Goal: Navigation & Orientation: Go to known website

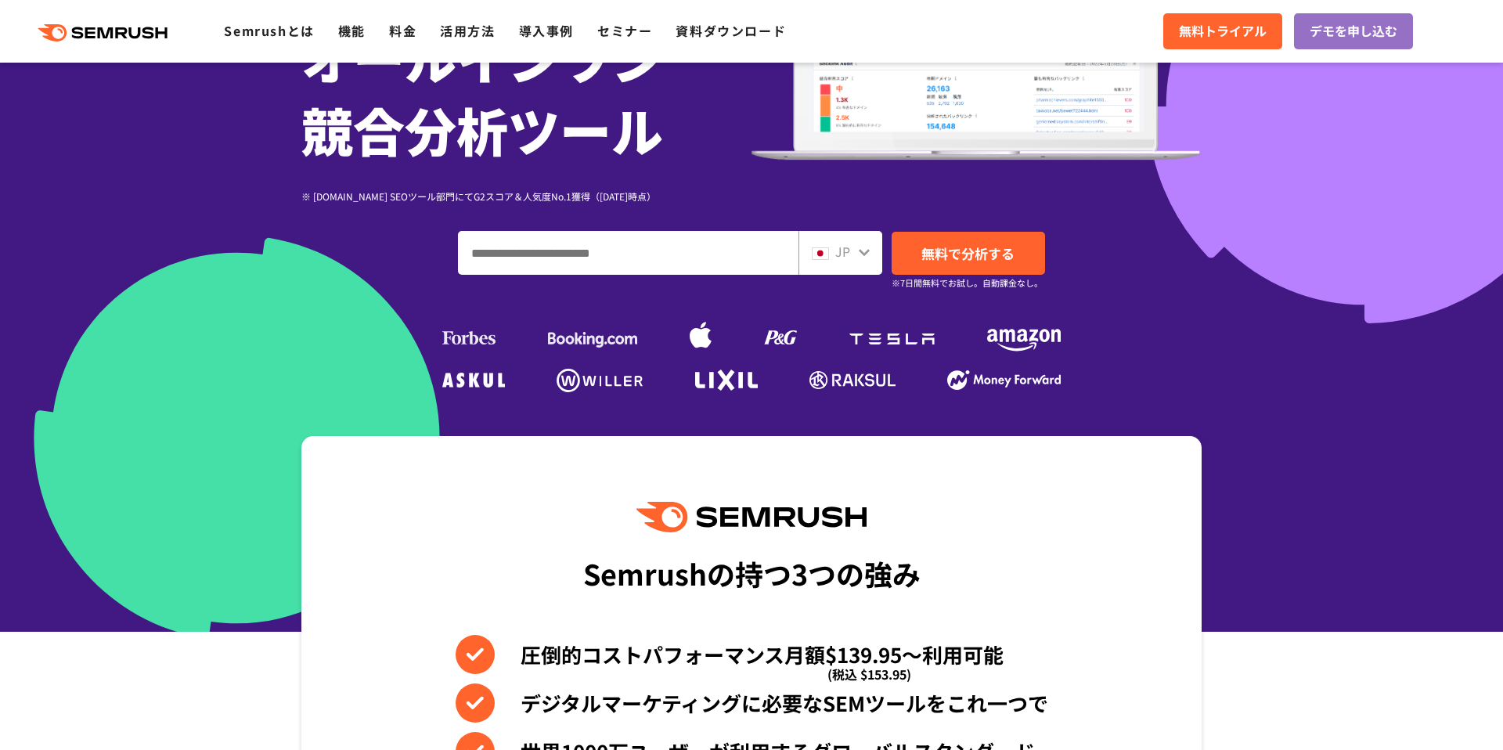
scroll to position [247, 0]
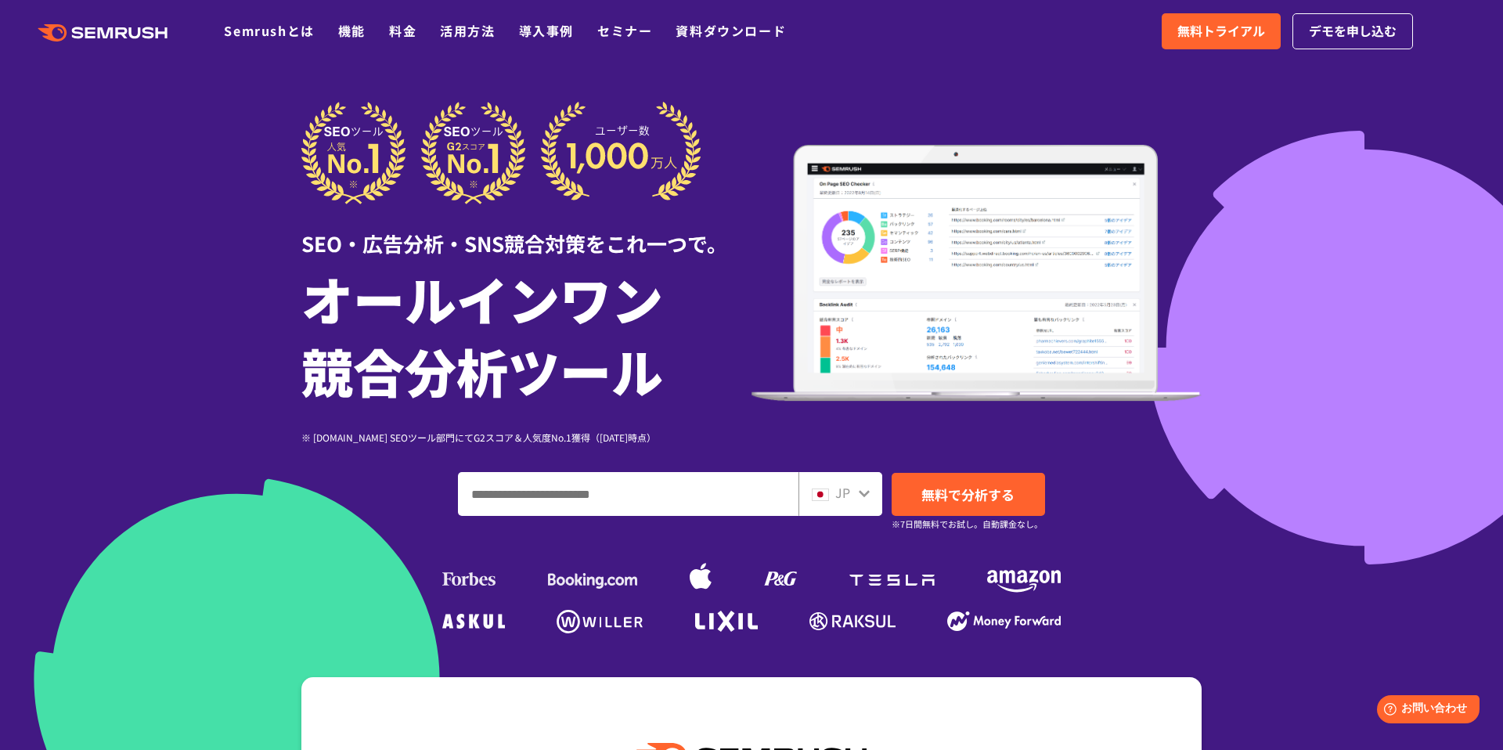
click at [128, 39] on icon ".cls {fill: #FF642D;}" at bounding box center [104, 32] width 177 height 17
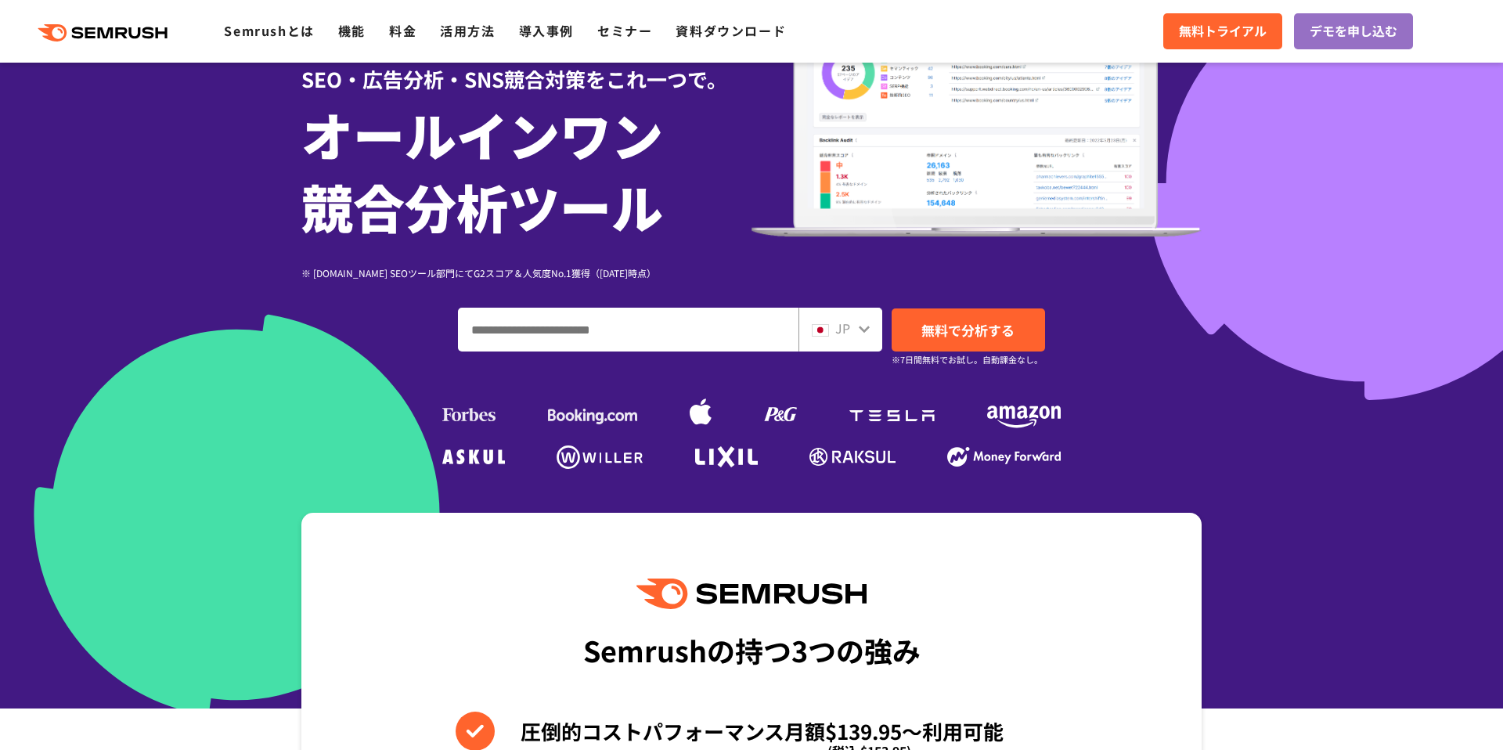
scroll to position [162, 0]
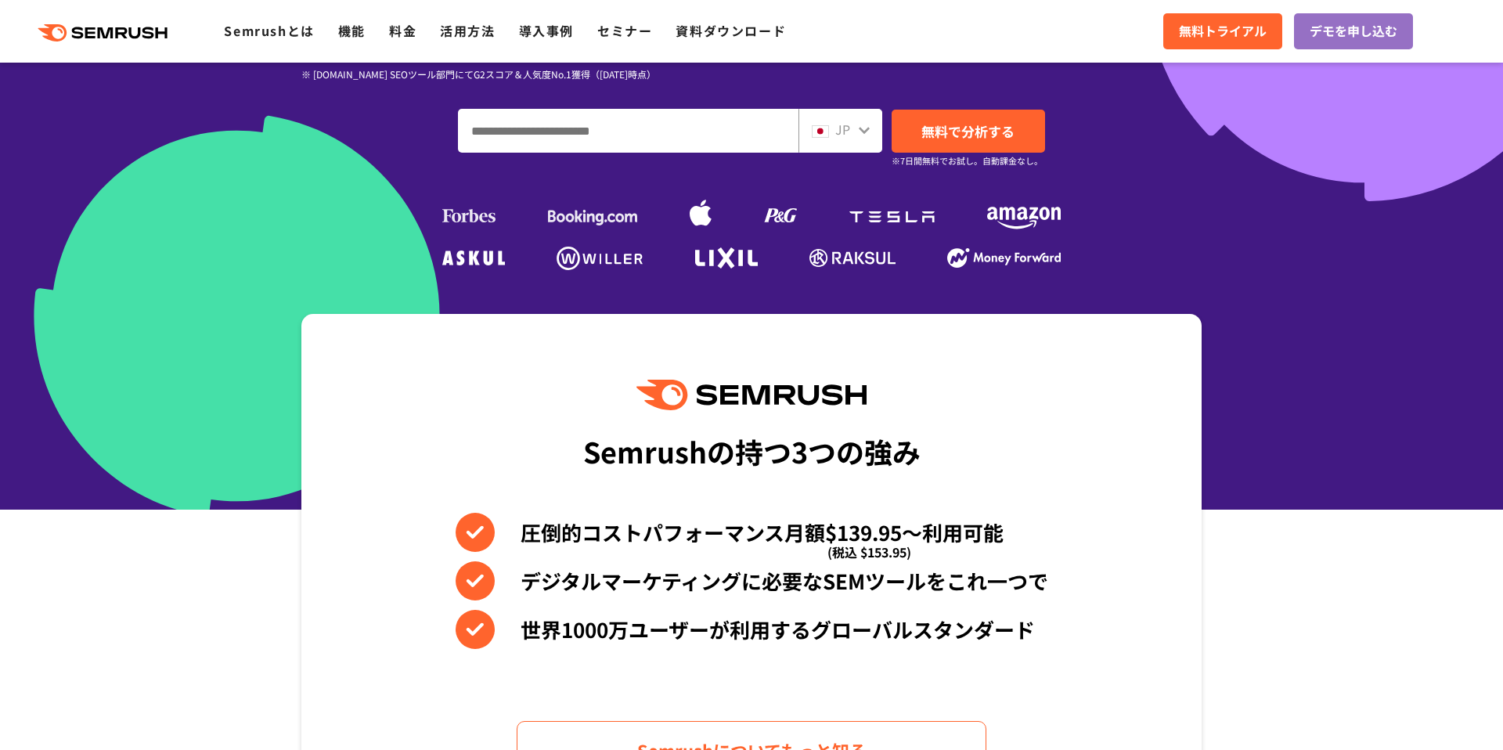
scroll to position [773, 0]
